Goal: Information Seeking & Learning: Learn about a topic

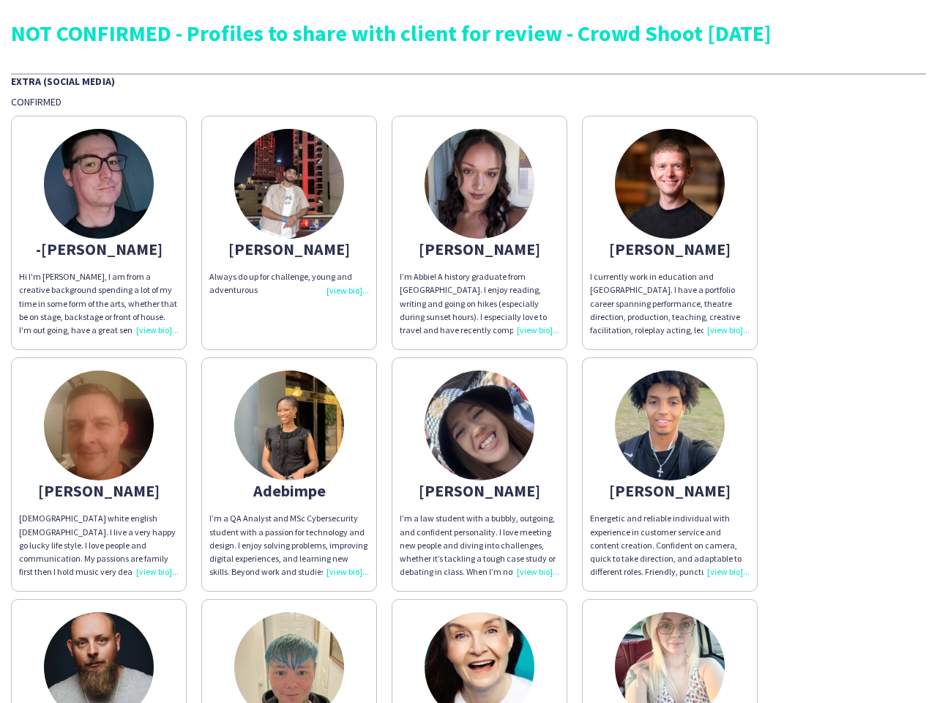
click at [99, 233] on img at bounding box center [99, 184] width 110 height 110
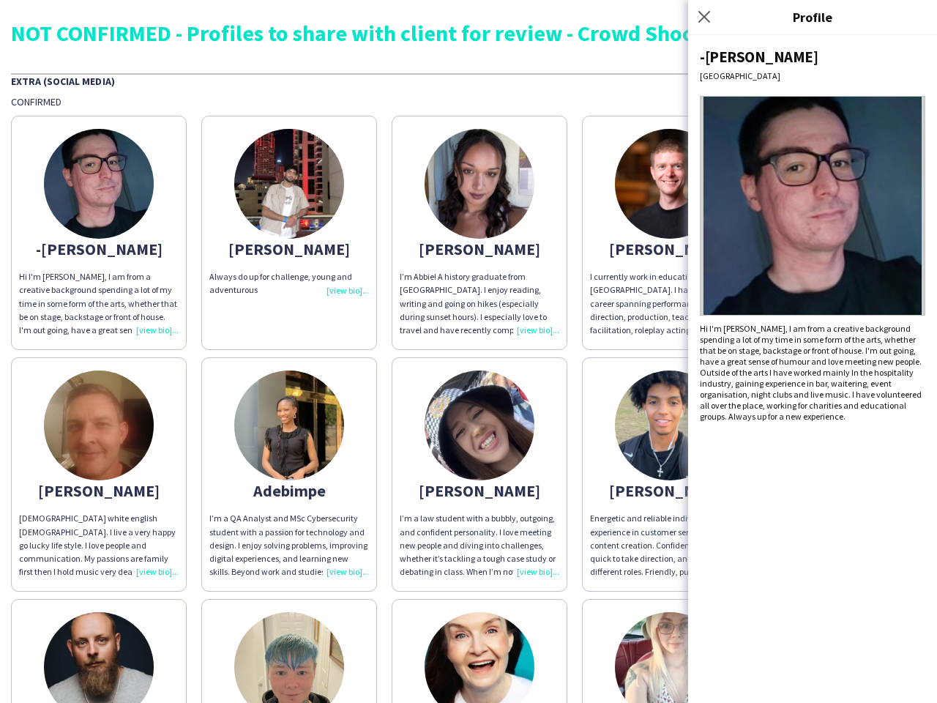
click at [289, 233] on img at bounding box center [289, 184] width 110 height 110
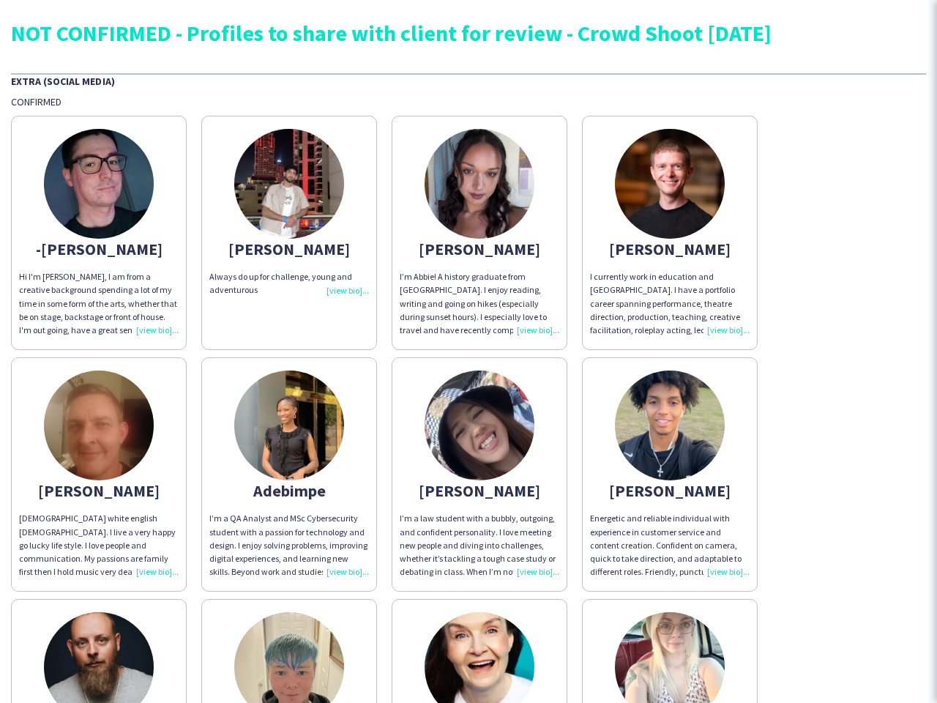
click at [479, 233] on img at bounding box center [480, 184] width 110 height 110
click at [670, 233] on img at bounding box center [670, 184] width 110 height 110
click at [99, 474] on img at bounding box center [99, 425] width 110 height 110
click at [289, 474] on img at bounding box center [289, 425] width 110 height 110
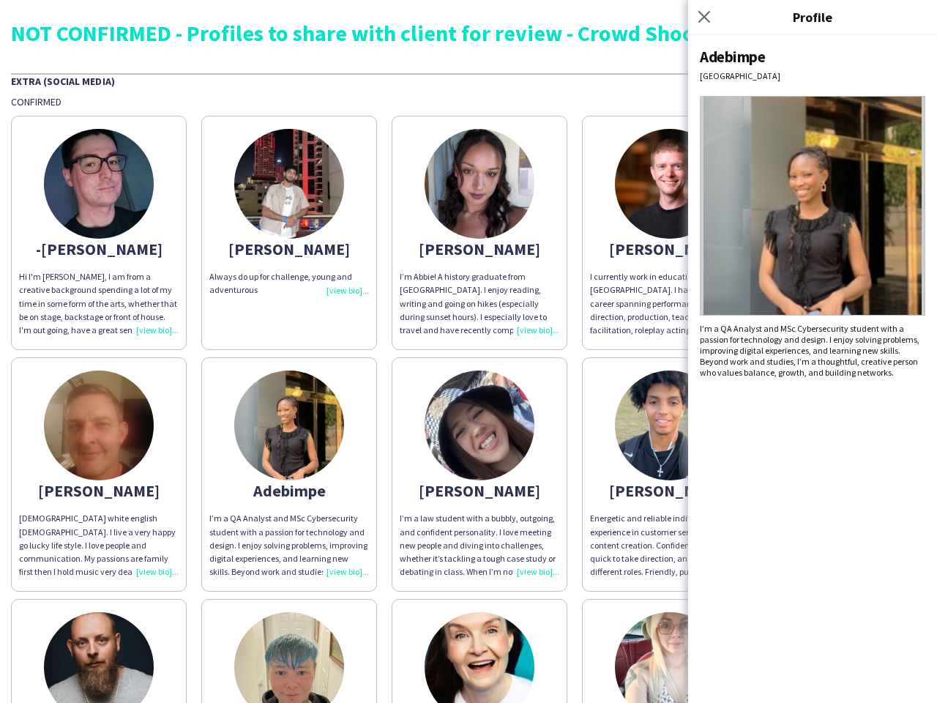
click at [479, 474] on img at bounding box center [480, 425] width 110 height 110
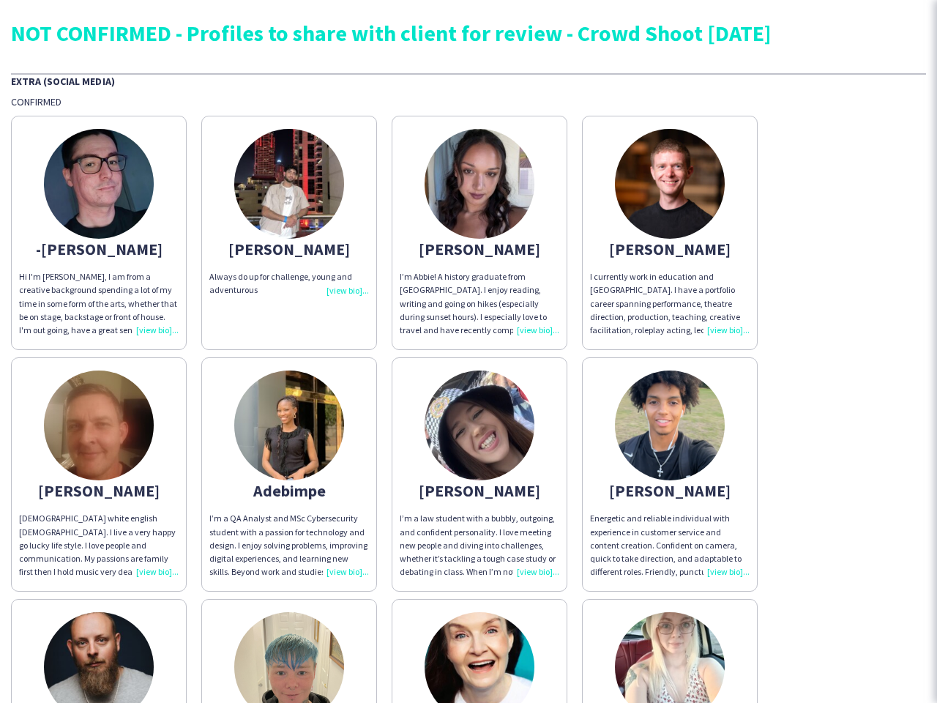
click at [670, 474] on img at bounding box center [670, 425] width 110 height 110
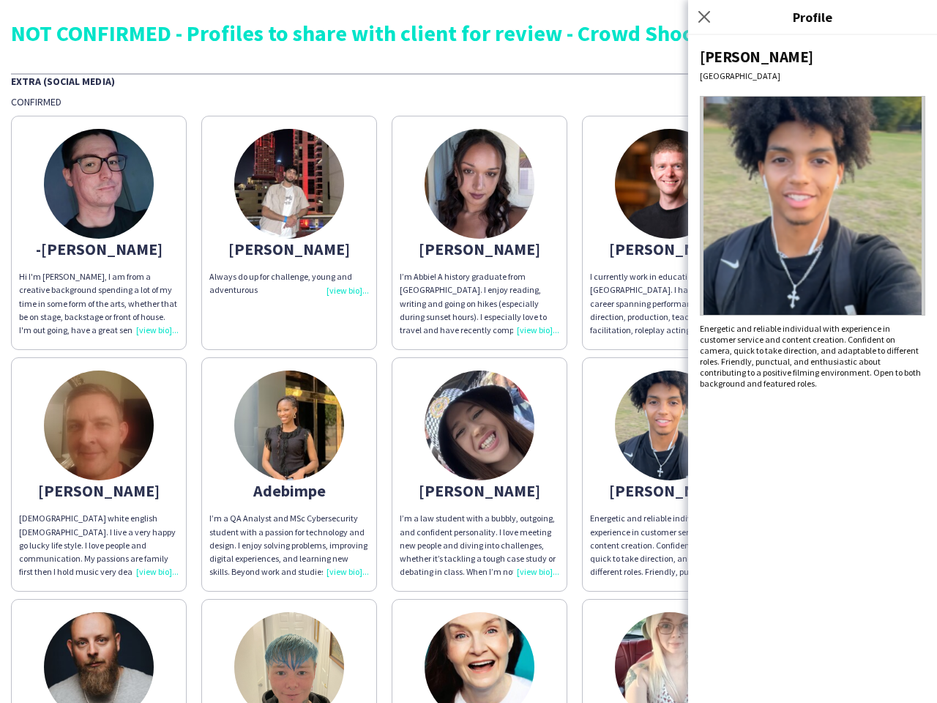
click at [99, 651] on img at bounding box center [99, 667] width 110 height 110
